Goal: Transaction & Acquisition: Purchase product/service

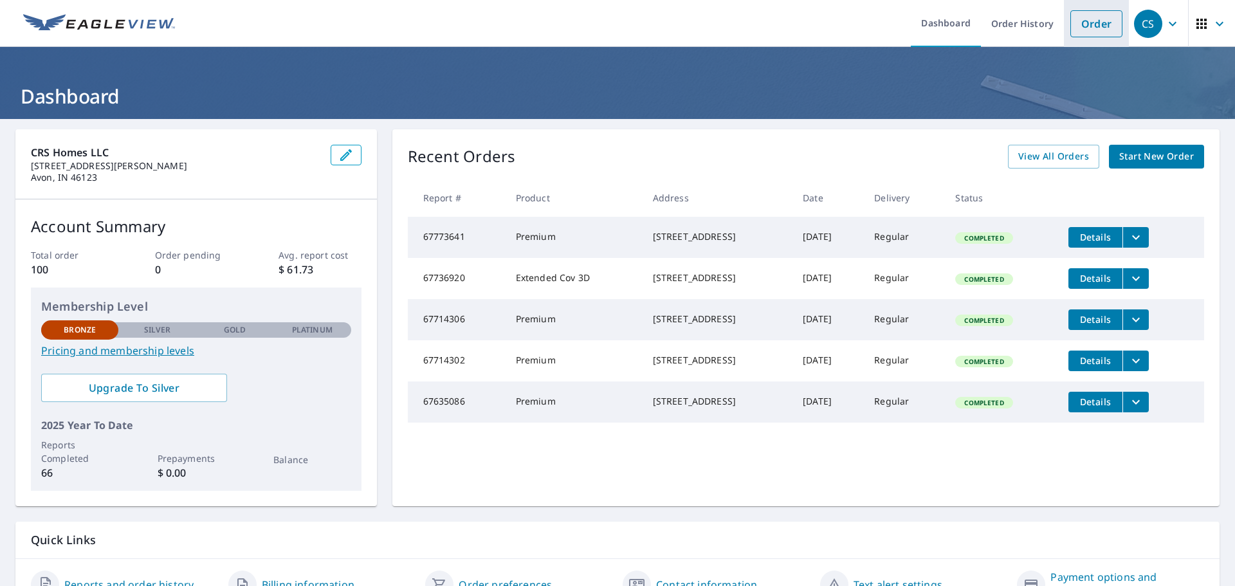
click at [1080, 26] on link "Order" at bounding box center [1096, 23] width 52 height 27
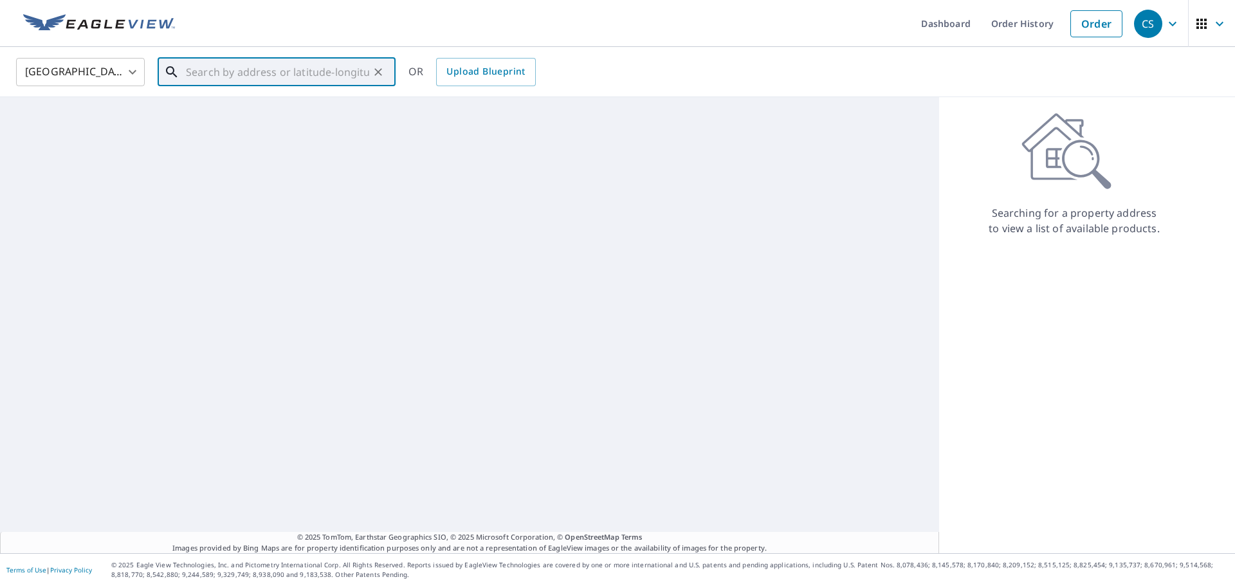
click at [276, 74] on input "text" at bounding box center [277, 72] width 183 height 36
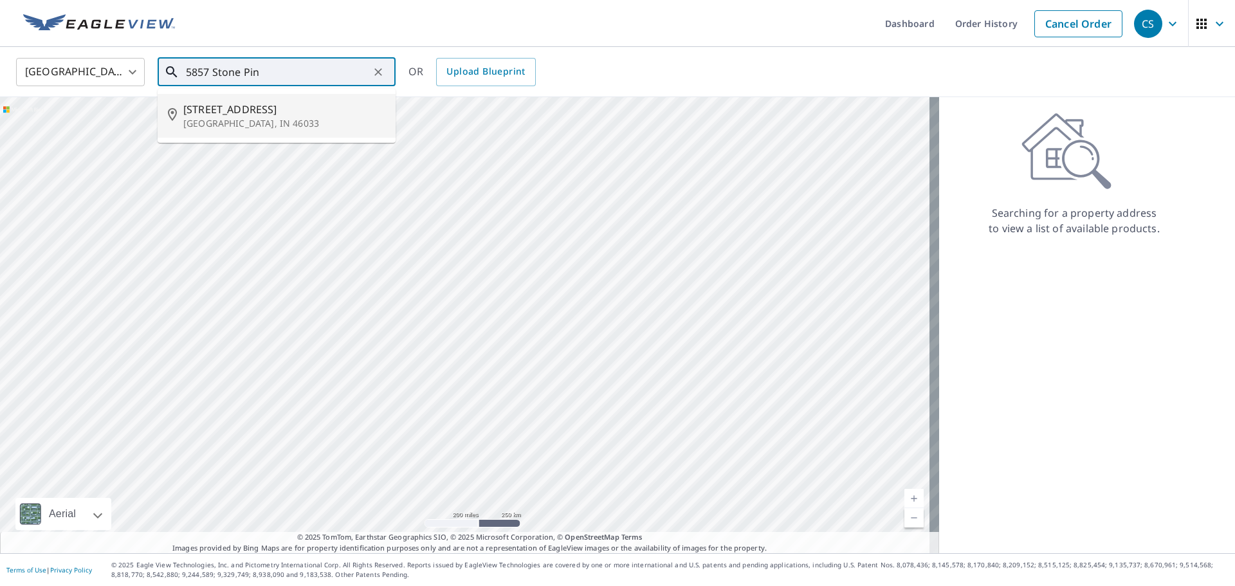
click at [302, 122] on p "[GEOGRAPHIC_DATA], IN 46033" at bounding box center [284, 123] width 202 height 13
type input "[STREET_ADDRESS]"
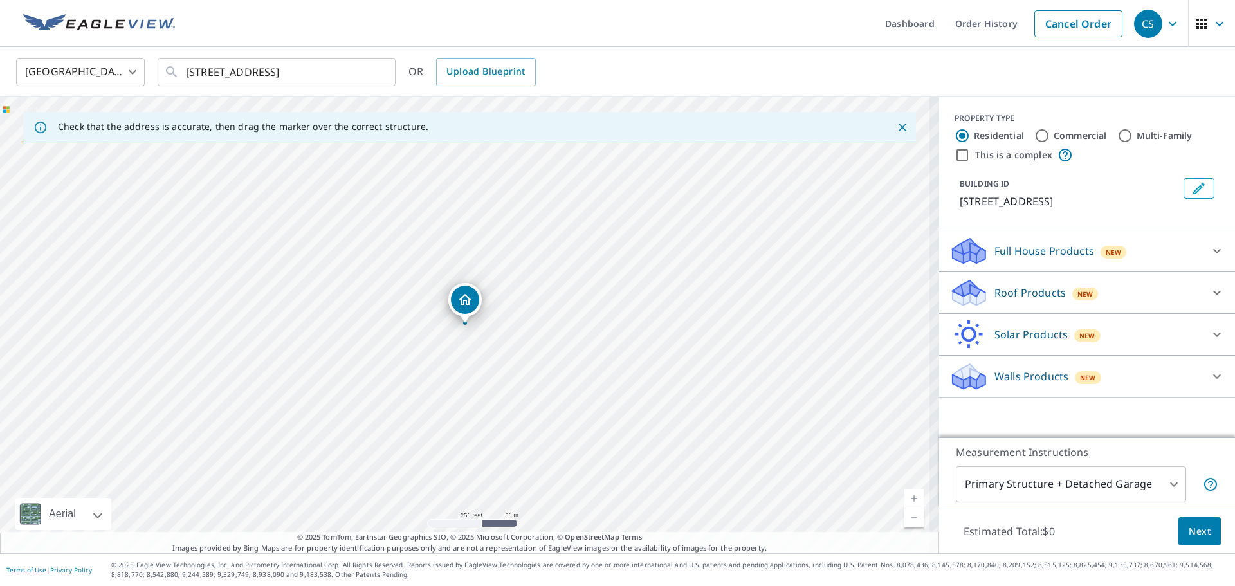
click at [994, 295] on p "Roof Products" at bounding box center [1029, 292] width 71 height 15
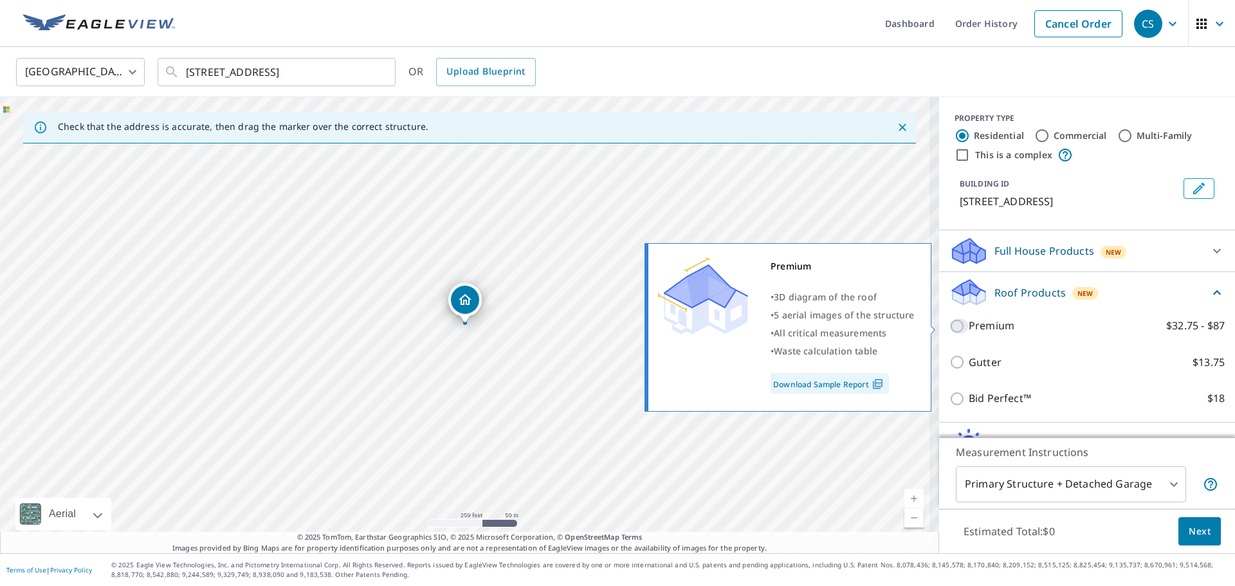
click at [949, 327] on input "Premium $32.75 - $87" at bounding box center [958, 325] width 19 height 15
checkbox input "true"
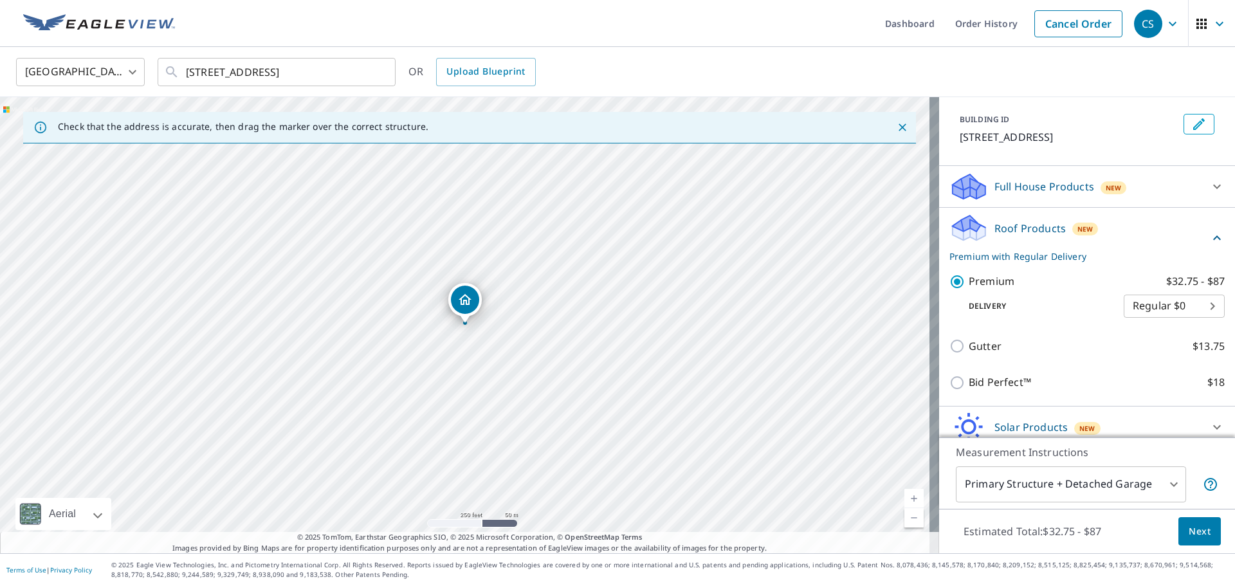
scroll to position [117, 0]
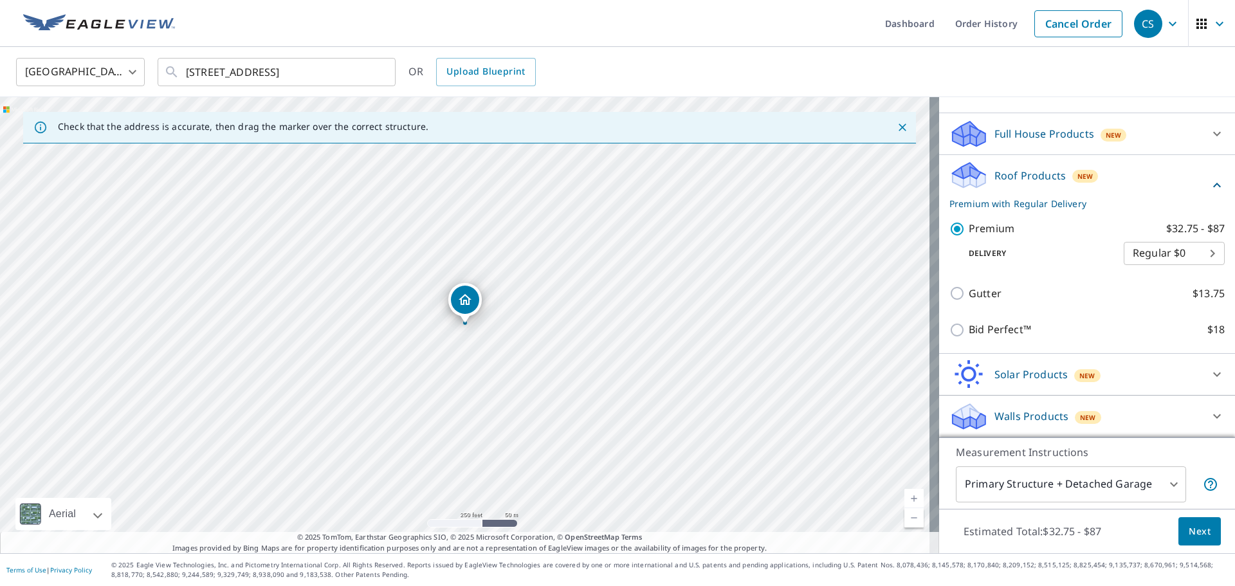
click at [1192, 534] on span "Next" at bounding box center [1200, 532] width 22 height 16
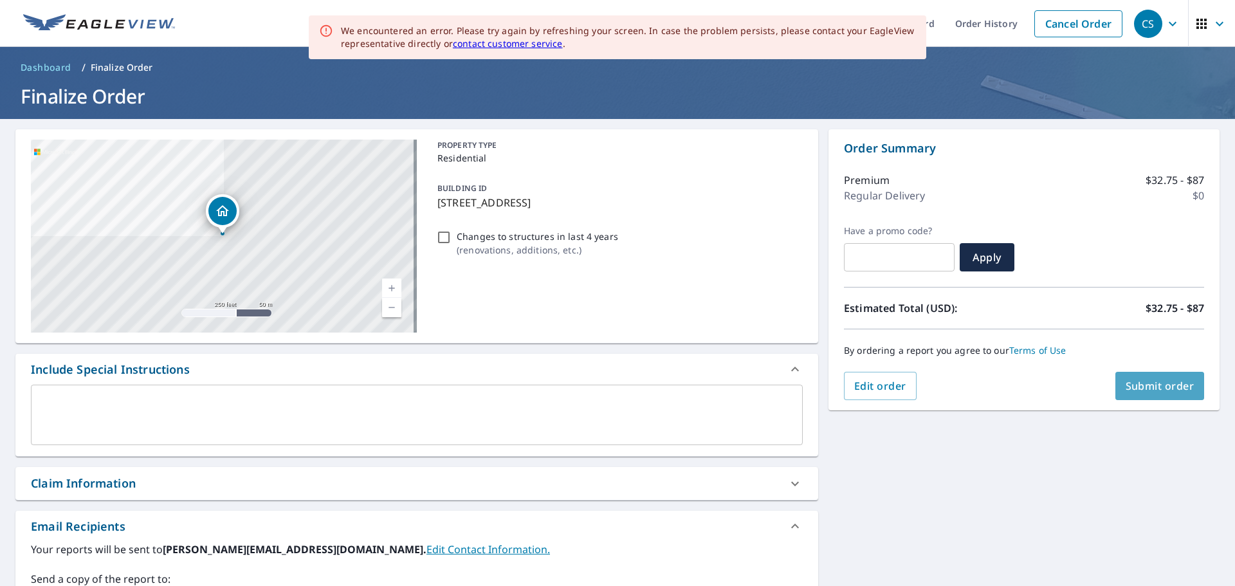
click at [1160, 388] on span "Submit order" at bounding box center [1160, 386] width 69 height 14
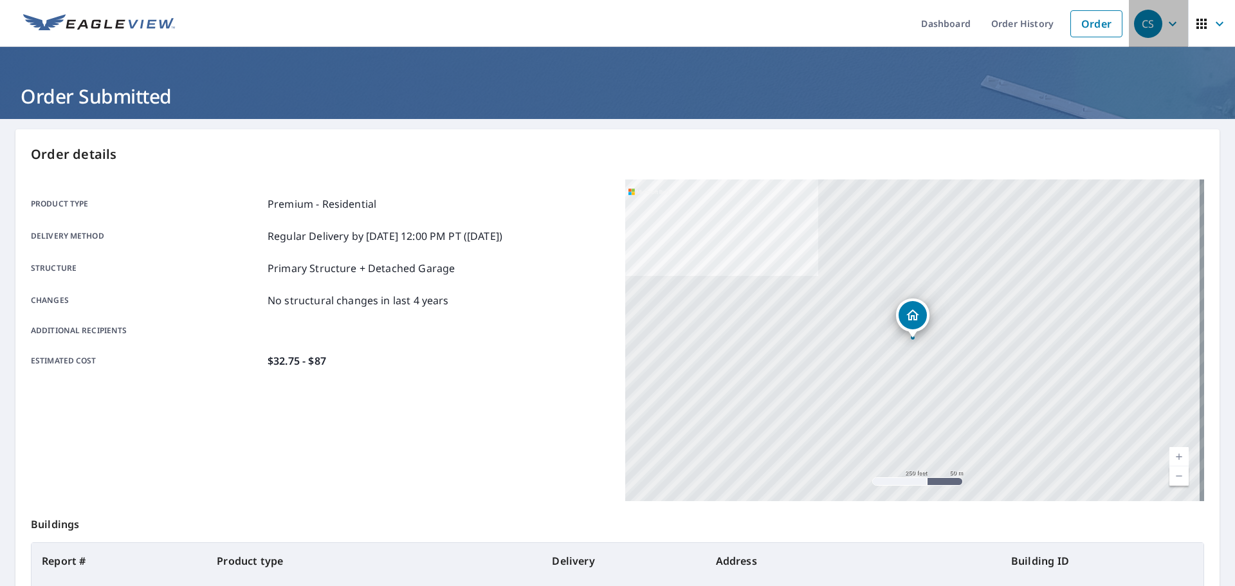
click at [1165, 25] on icon "button" at bounding box center [1172, 23] width 15 height 15
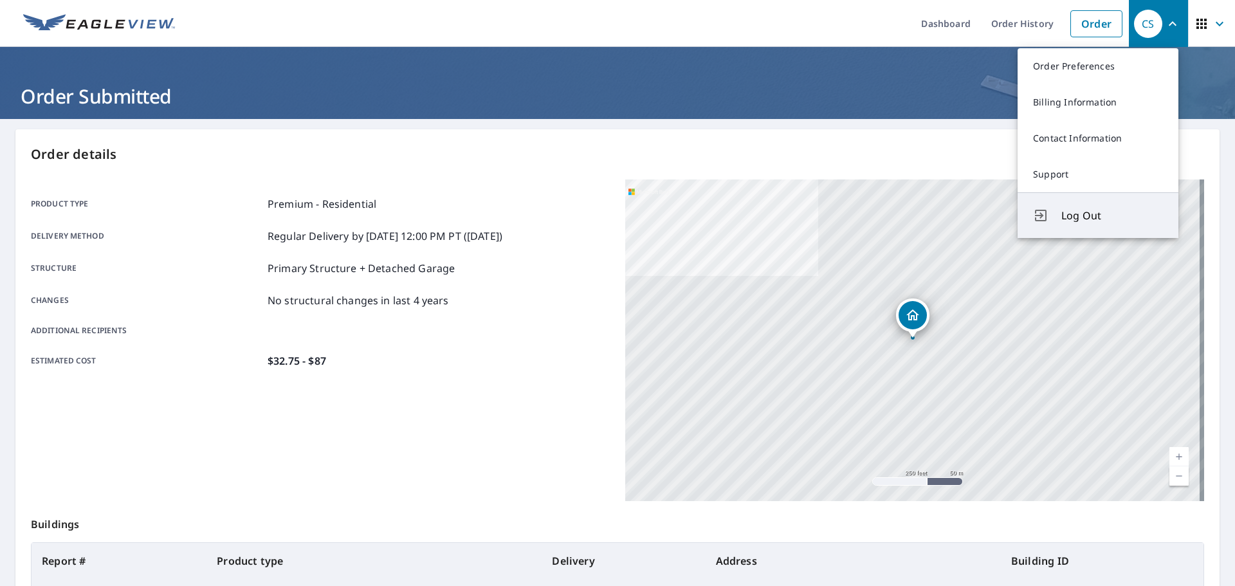
click at [1091, 217] on span "Log Out" at bounding box center [1112, 215] width 102 height 15
